Goal: Information Seeking & Learning: Stay updated

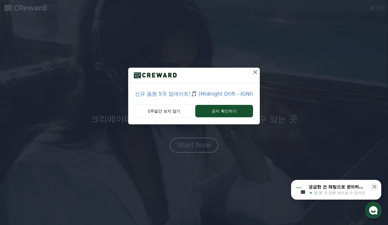
click at [220, 94] on p "신규 음원 5곡 업데이트!🎵 (Midnight Drift - IGNI)" at bounding box center [194, 94] width 118 height 8
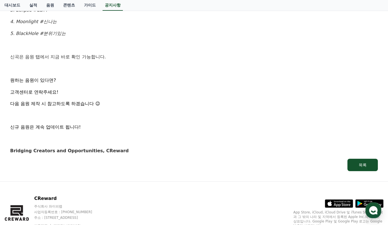
scroll to position [363, 0]
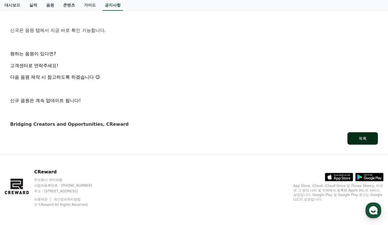
click at [372, 138] on button "목록" at bounding box center [362, 138] width 30 height 12
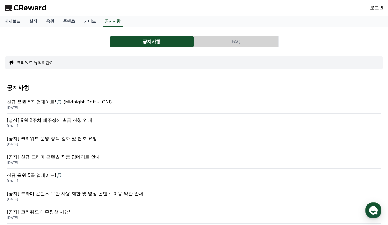
scroll to position [169, 0]
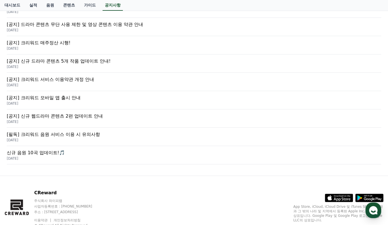
click at [85, 117] on p "[공지] 신규 웹드라마 콘텐츠 2편 업데이트 안내" at bounding box center [194, 116] width 374 height 7
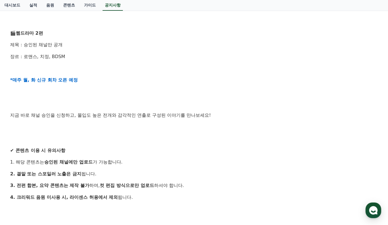
scroll to position [225, 0]
